Goal: Use online tool/utility: Utilize a website feature to perform a specific function

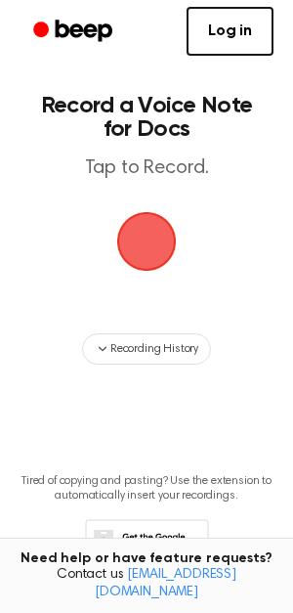
click at [153, 230] on span "button" at bounding box center [146, 241] width 66 height 66
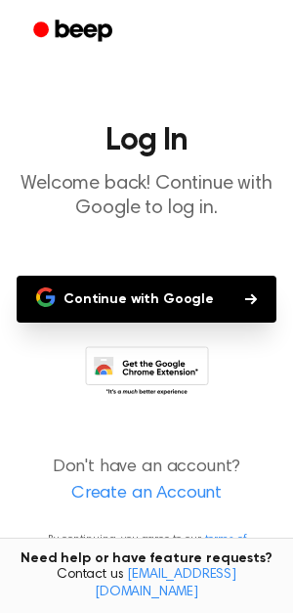
click at [161, 293] on button "Continue with Google" at bounding box center [147, 299] width 260 height 47
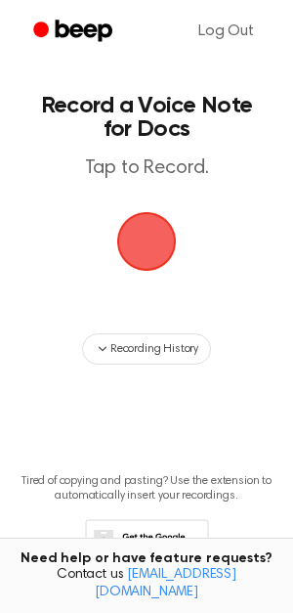
click at [152, 229] on span "button" at bounding box center [146, 241] width 66 height 66
click at [152, 229] on span "button" at bounding box center [146, 241] width 101 height 101
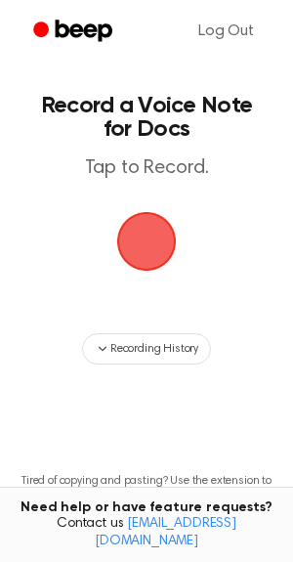
click at [143, 237] on span "button" at bounding box center [147, 241] width 88 height 88
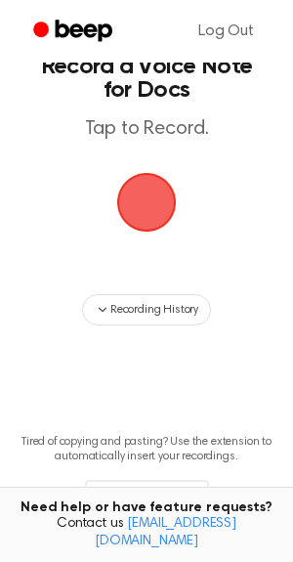
scroll to position [128, 0]
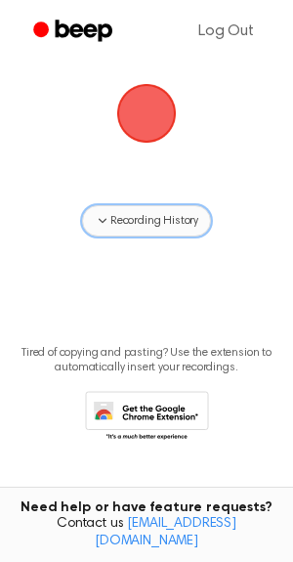
click at [133, 234] on button "Recording History" at bounding box center [146, 220] width 129 height 31
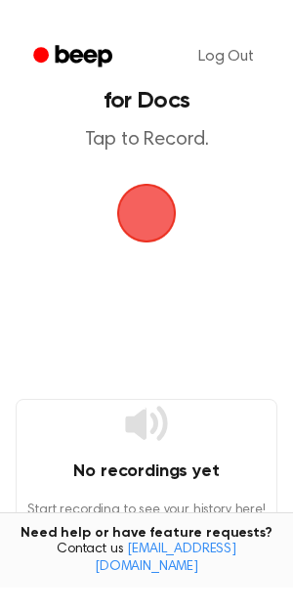
scroll to position [0, 0]
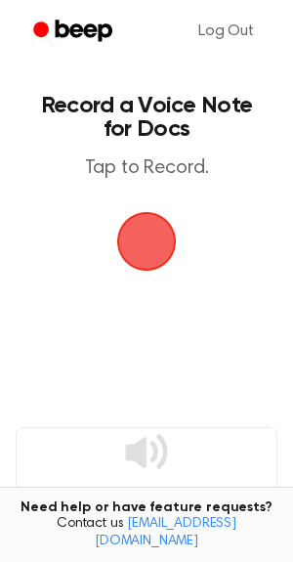
click at [140, 235] on span "button" at bounding box center [146, 241] width 109 height 109
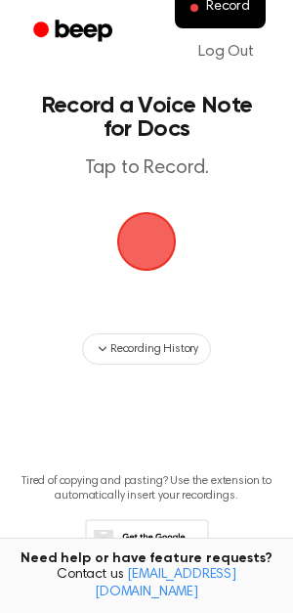
click at [150, 231] on span "button" at bounding box center [146, 241] width 70 height 70
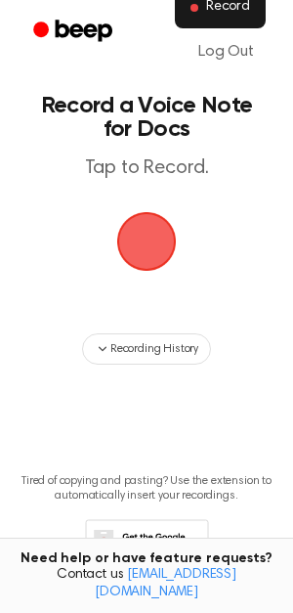
click at [213, 15] on span "Record" at bounding box center [228, 8] width 44 height 18
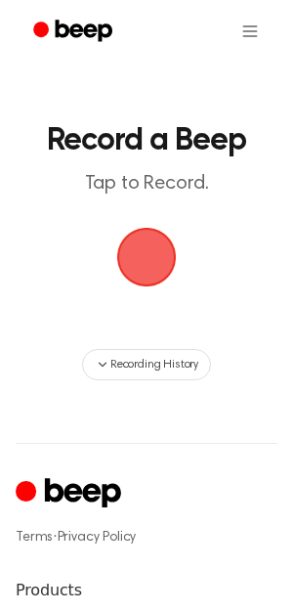
click at [149, 250] on span "button" at bounding box center [146, 256] width 109 height 109
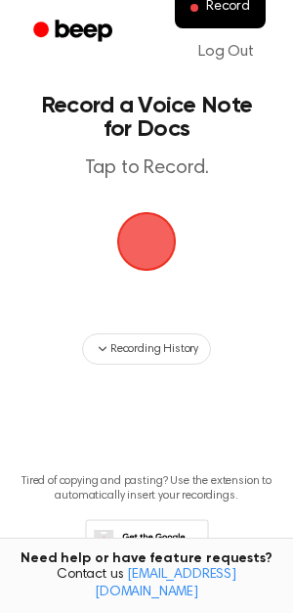
click at [144, 231] on span "button" at bounding box center [147, 241] width 84 height 84
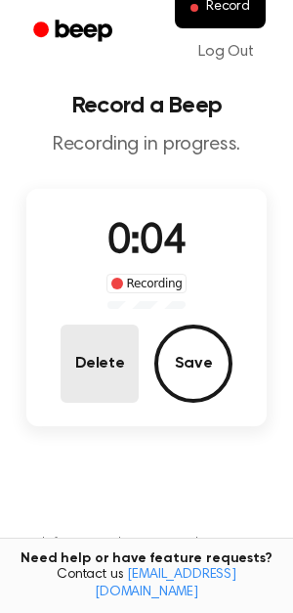
click at [108, 345] on button "Delete" at bounding box center [100, 363] width 78 height 78
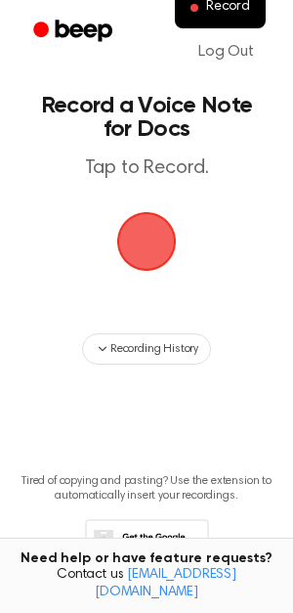
click at [150, 244] on span "button" at bounding box center [147, 242] width 60 height 60
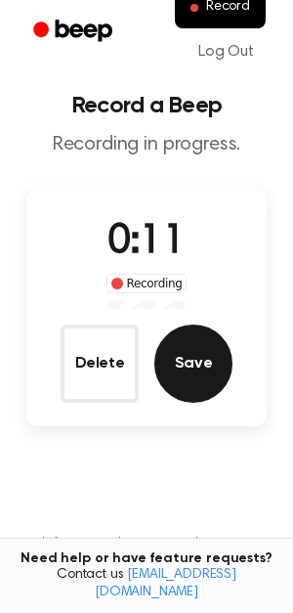
click at [197, 356] on button "Save" at bounding box center [193, 363] width 78 height 78
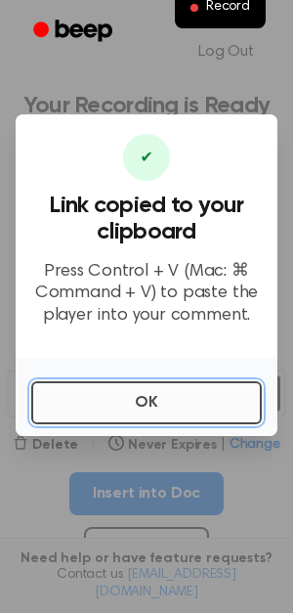
click at [180, 404] on button "OK" at bounding box center [146, 402] width 231 height 43
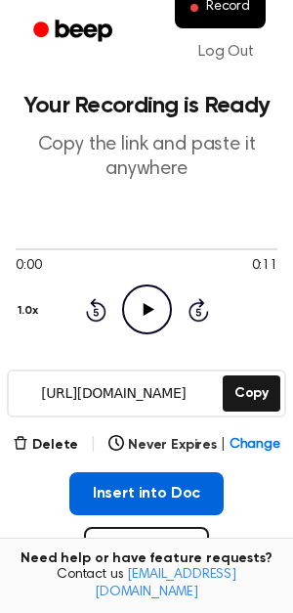
click at [148, 489] on button "Insert into Doc" at bounding box center [146, 493] width 155 height 43
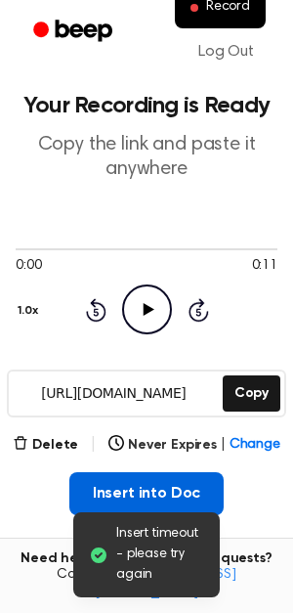
click at [165, 496] on button "Insert into Doc" at bounding box center [146, 493] width 155 height 43
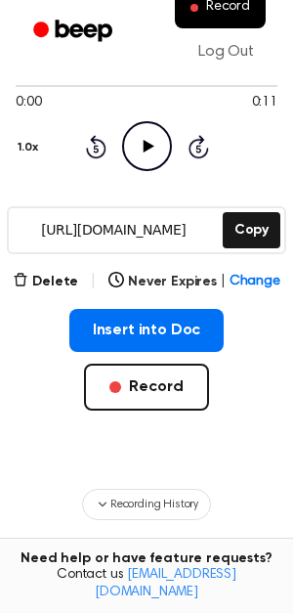
scroll to position [165, 0]
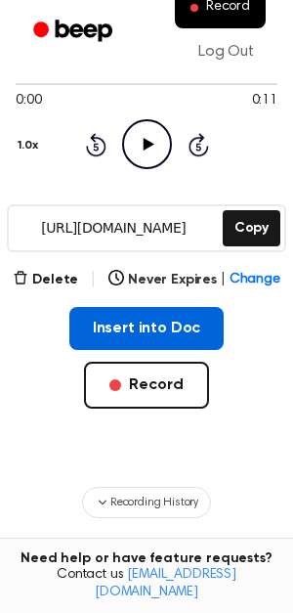
click at [169, 329] on button "Insert into Doc" at bounding box center [146, 328] width 155 height 43
